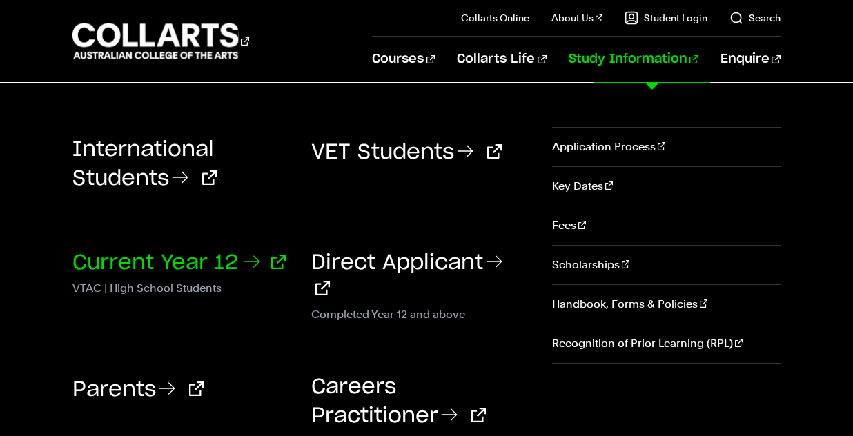
click at [242, 257] on link "Current Year 12" at bounding box center [178, 262] width 213 height 21
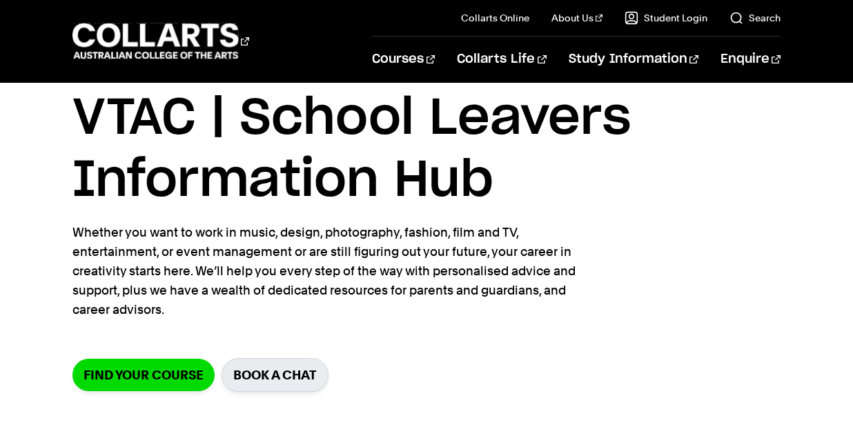
scroll to position [46, 0]
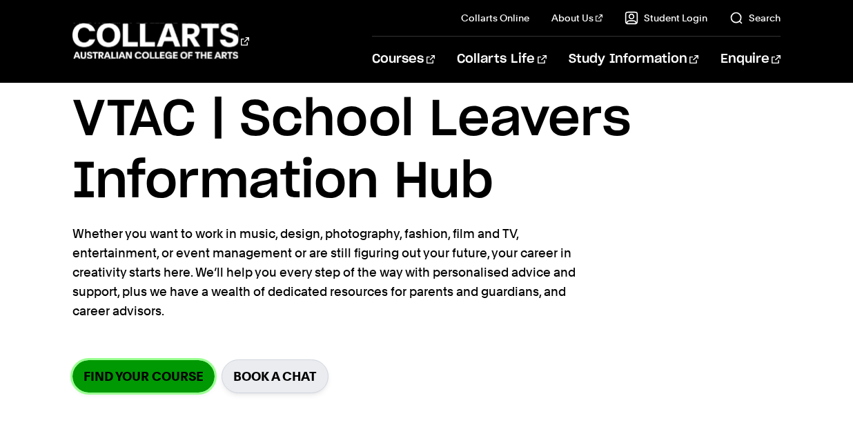
click at [132, 374] on link "Find your course" at bounding box center [143, 376] width 142 height 32
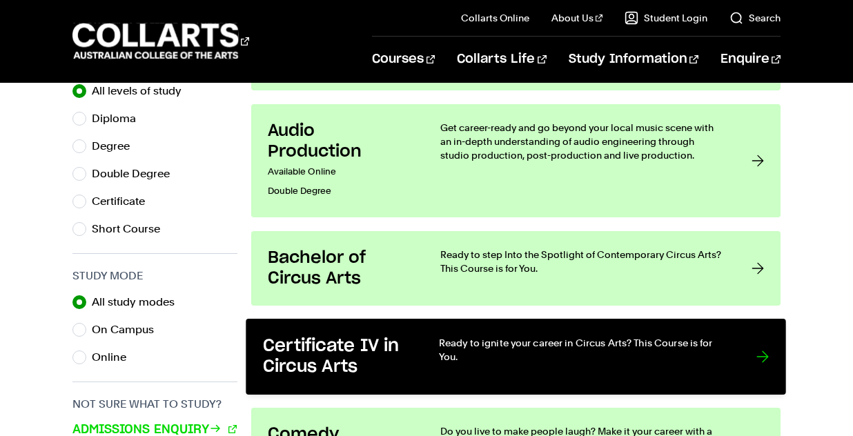
scroll to position [744, 0]
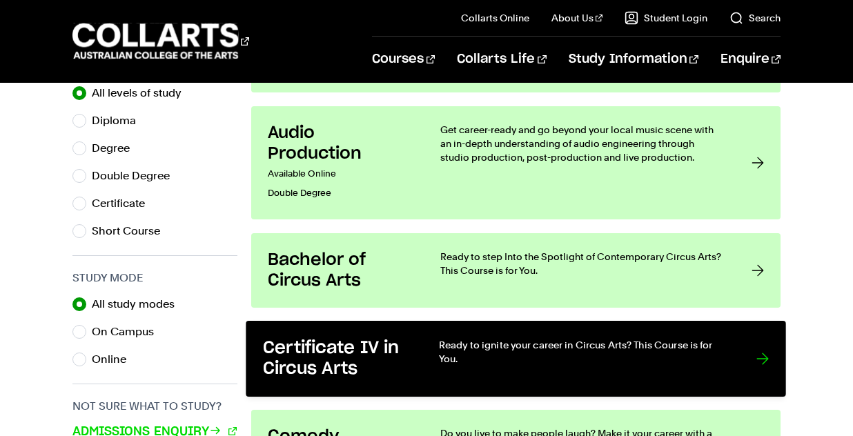
click at [769, 352] on link "Certificate IV in Circus Arts Ready to ignite your career in Circus Arts? This …" at bounding box center [515, 359] width 539 height 76
click at [764, 355] on div at bounding box center [762, 359] width 12 height 42
